Goal: Understand process/instructions: Learn how to perform a task or action

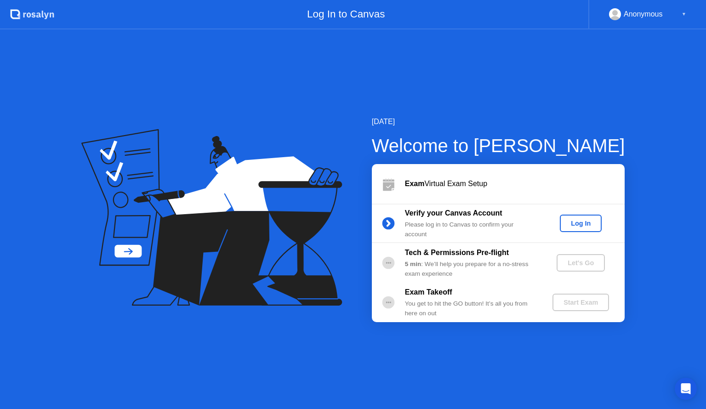
click at [578, 224] on div "Log In" at bounding box center [581, 223] width 34 height 7
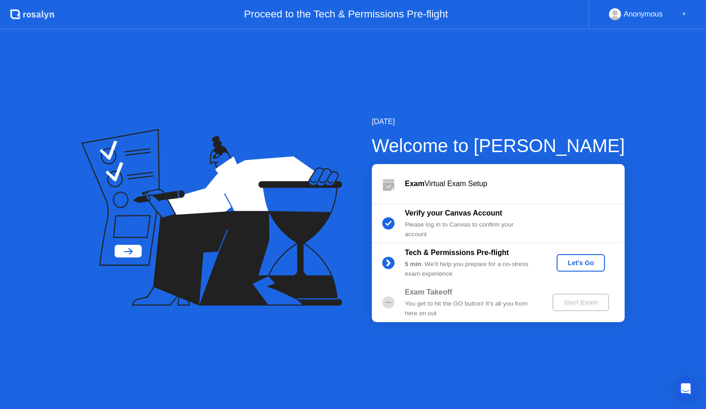
click at [567, 263] on div "Let's Go" at bounding box center [581, 262] width 41 height 7
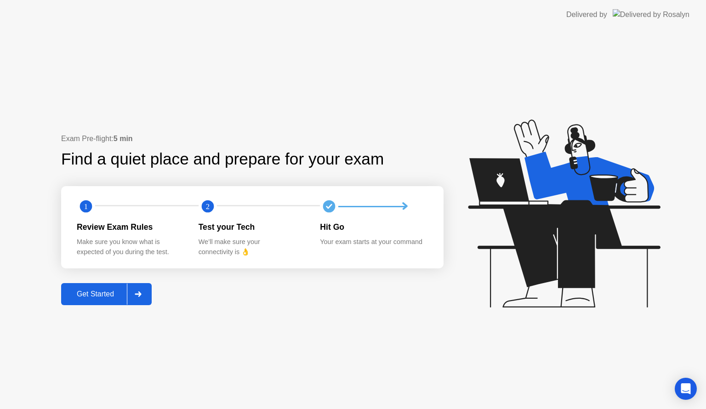
click at [117, 292] on div "Get Started" at bounding box center [95, 294] width 63 height 8
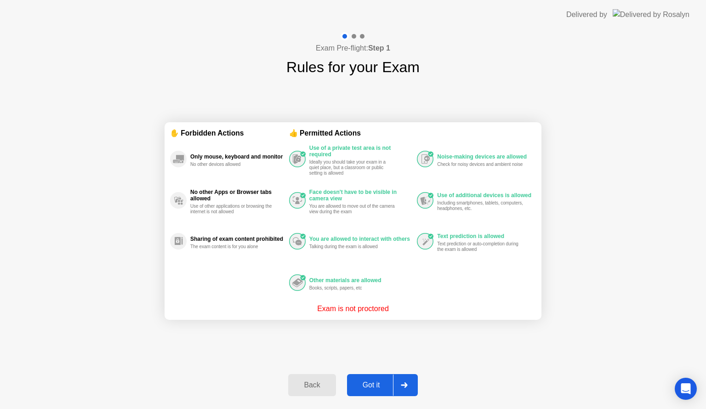
click at [390, 383] on div "Got it" at bounding box center [371, 385] width 43 height 8
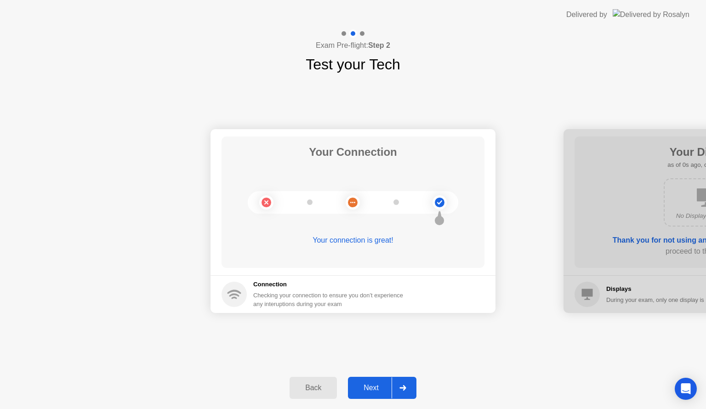
click at [400, 388] on icon at bounding box center [403, 388] width 7 height 6
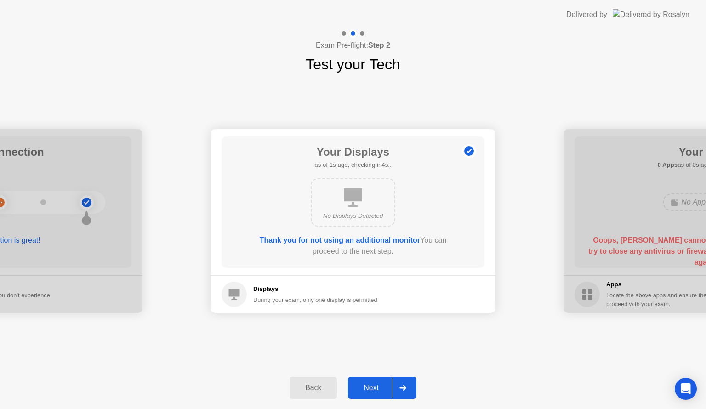
click at [400, 388] on icon at bounding box center [403, 388] width 7 height 6
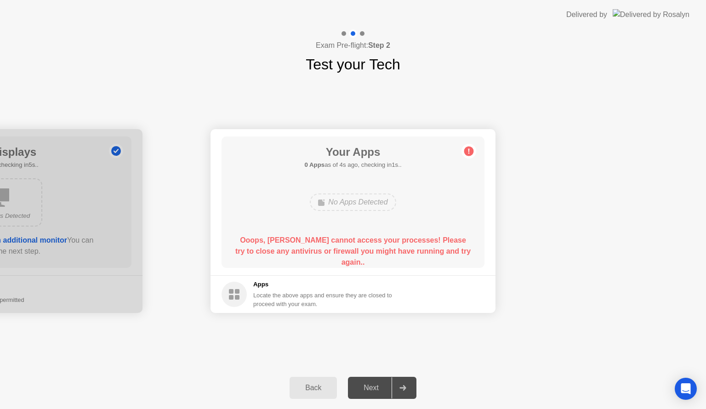
click at [372, 200] on div "No Apps Detected" at bounding box center [353, 202] width 86 height 17
click at [468, 152] on circle at bounding box center [469, 152] width 10 height 10
click at [469, 152] on icon at bounding box center [469, 151] width 1 height 5
click at [365, 34] on div at bounding box center [353, 33] width 27 height 8
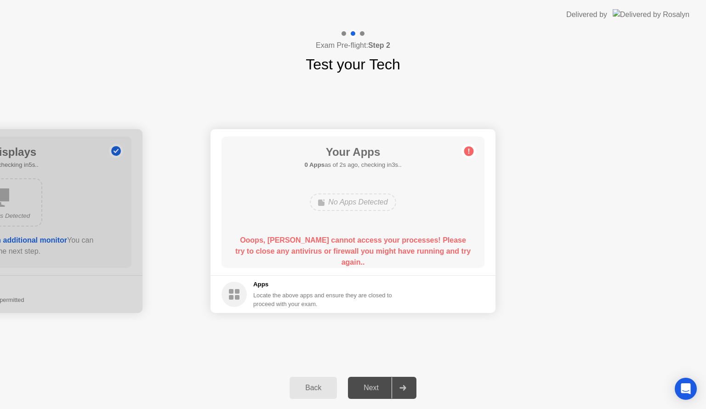
click at [365, 34] on div at bounding box center [353, 33] width 27 height 8
click at [321, 296] on div "Locate the above apps and ensure they are closed to proceed with your exam." at bounding box center [322, 299] width 139 height 17
